Goal: Task Accomplishment & Management: Manage account settings

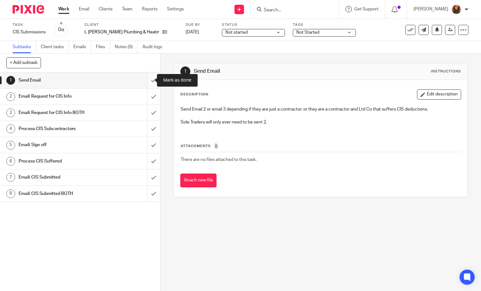
click at [144, 83] on input "submit" at bounding box center [80, 80] width 160 height 16
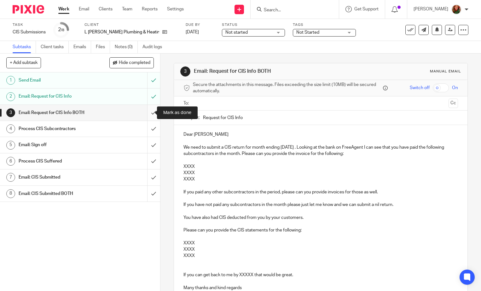
click at [146, 113] on input "submit" at bounding box center [80, 113] width 160 height 16
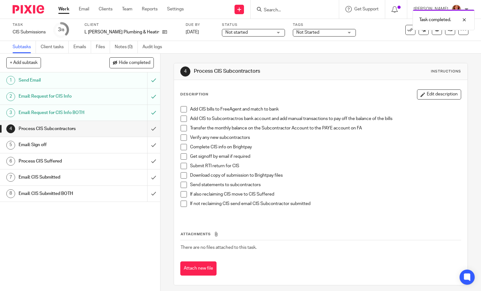
click at [250, 29] on div "Task completed." at bounding box center [357, 18] width 234 height 24
click at [237, 32] on span "Not started" at bounding box center [248, 32] width 47 height 7
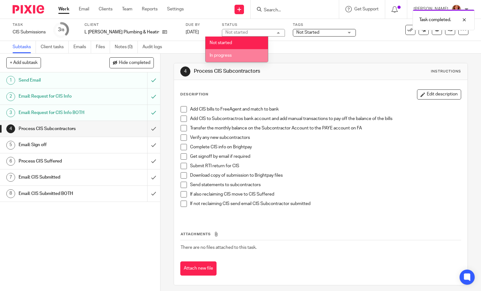
click at [229, 55] on span "In progress" at bounding box center [220, 55] width 22 height 4
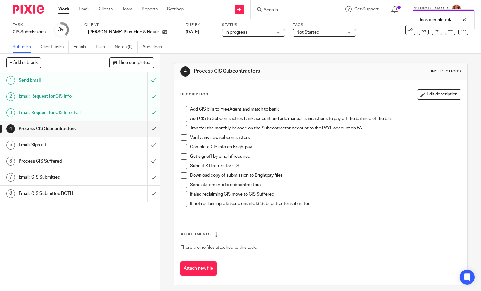
click at [309, 31] on span "Not Started" at bounding box center [319, 32] width 47 height 7
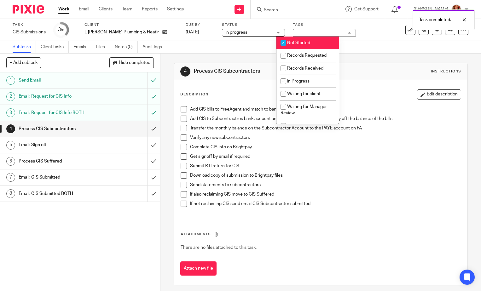
click at [301, 41] on span "Not Started" at bounding box center [298, 43] width 23 height 4
checkbox input "false"
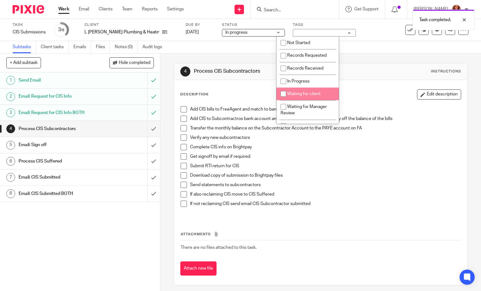
click at [300, 92] on span "Waiting for client" at bounding box center [303, 94] width 33 height 4
checkbox input "true"
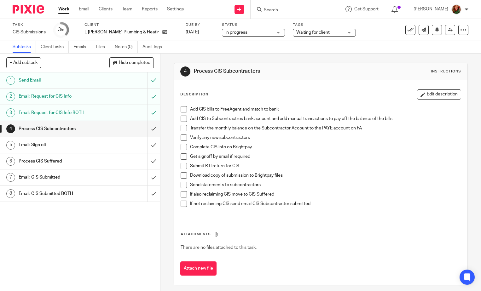
click at [366, 40] on div "Task CIS Submissions Save CIS Submissions 3 /8 Client L Simpson Plumbing & Heat…" at bounding box center [240, 30] width 481 height 22
